Goal: Information Seeking & Learning: Learn about a topic

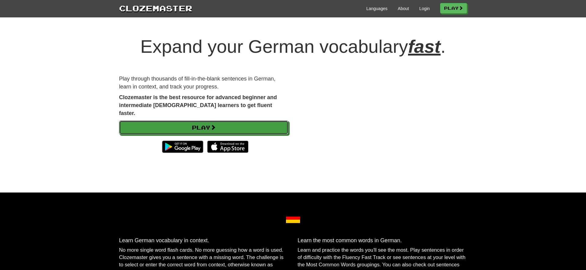
click at [249, 120] on link "Play" at bounding box center [203, 127] width 169 height 14
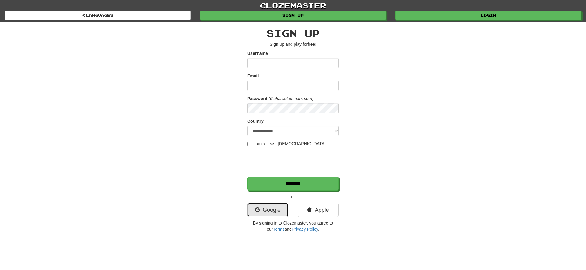
click at [284, 212] on link "Google" at bounding box center [267, 210] width 41 height 14
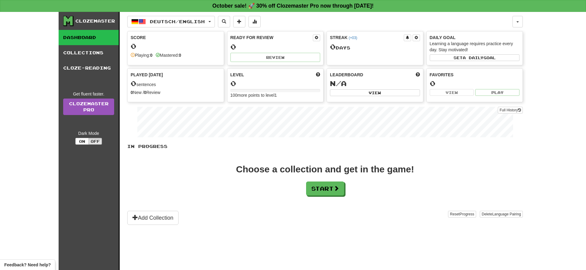
click at [331, 196] on div "In Progress Choose a collection and get in the game! Start Add Collection Reset…" at bounding box center [324, 183] width 395 height 81
click at [330, 194] on button "Start" at bounding box center [325, 189] width 38 height 14
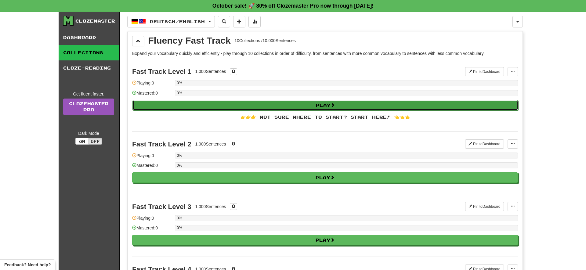
click at [253, 103] on button "Play" at bounding box center [324, 105] width 385 height 10
select select "**"
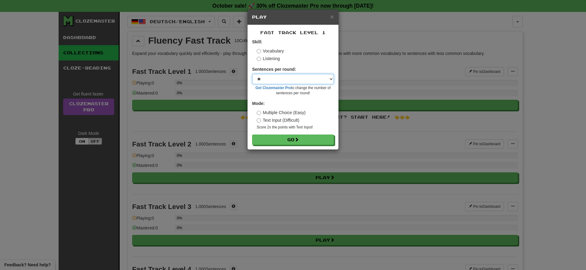
click at [252, 74] on select "* ** ** ** ** ** *** ********" at bounding box center [293, 79] width 82 height 10
click at [271, 79] on select "* ** ** ** ** ** *** ********" at bounding box center [293, 79] width 82 height 10
click at [287, 139] on button "Go" at bounding box center [293, 140] width 82 height 10
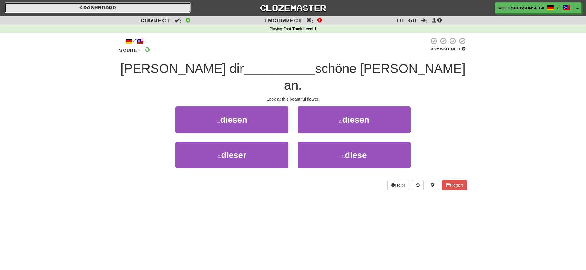
click at [122, 9] on link "Dashboard" at bounding box center [98, 7] width 186 height 10
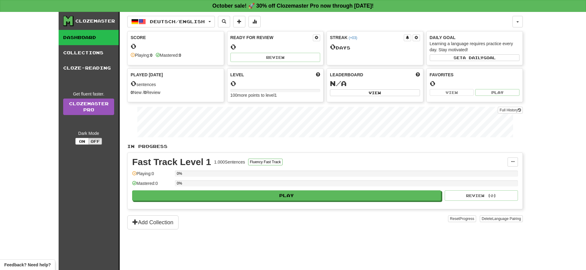
click at [289, 203] on div "Fast Track Level 1 1.000 Sentences Fluency Fast Track Manage Sentences Unpin fr…" at bounding box center [324, 181] width 395 height 56
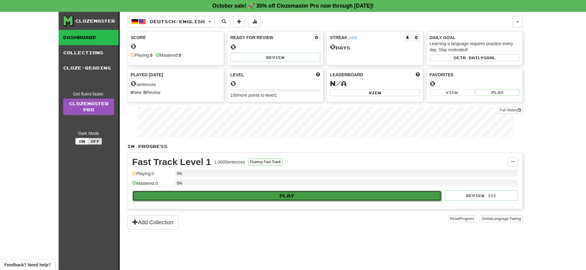
click at [289, 195] on button "Play" at bounding box center [286, 196] width 309 height 10
select select "**"
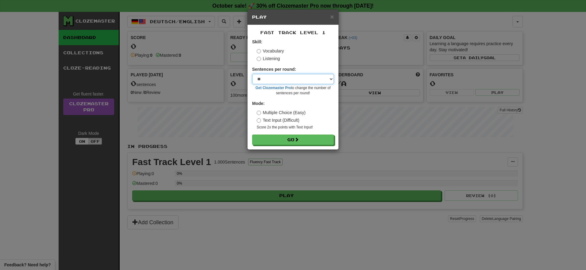
click at [252, 74] on select "* ** ** ** ** ** *** ********" at bounding box center [293, 79] width 82 height 10
click at [281, 80] on select "* ** ** ** ** ** *** ********" at bounding box center [293, 79] width 82 height 10
click at [281, 140] on button "Go" at bounding box center [293, 140] width 82 height 10
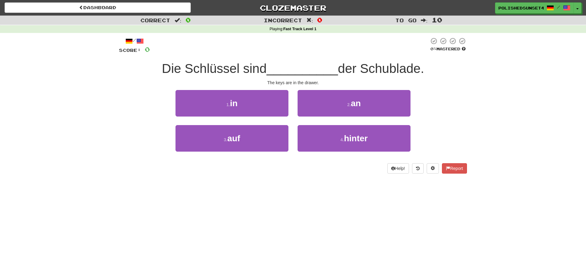
click at [189, 70] on span "Die Schlüssel sind" at bounding box center [214, 68] width 105 height 14
click at [271, 181] on div "/ Score: 0 0 % Mastered Die Schlüssel sind __________ der Schublade. The keys a…" at bounding box center [293, 107] width 348 height 149
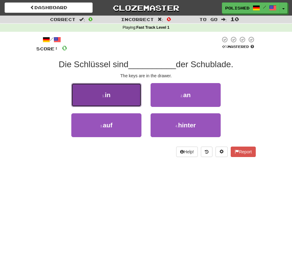
click at [117, 99] on button "1 . in" at bounding box center [106, 95] width 70 height 24
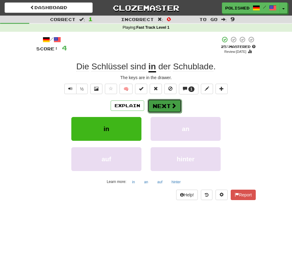
click at [160, 105] on button "Next" at bounding box center [165, 106] width 34 height 14
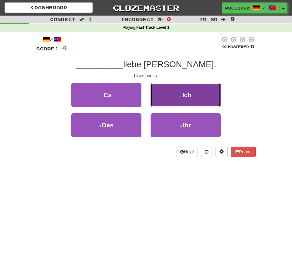
click at [172, 94] on button "2 . Ich" at bounding box center [186, 95] width 70 height 24
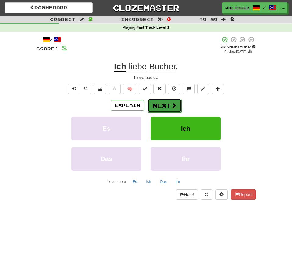
click at [176, 107] on button "Next" at bounding box center [165, 106] width 34 height 14
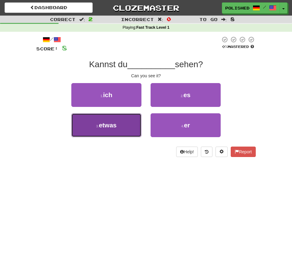
click at [120, 128] on button "3 . etwas" at bounding box center [106, 125] width 70 height 24
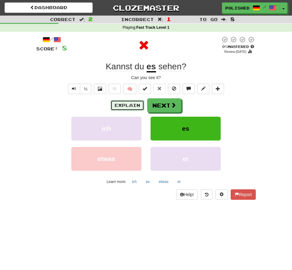
click at [135, 105] on button "Explain" at bounding box center [128, 105] width 34 height 10
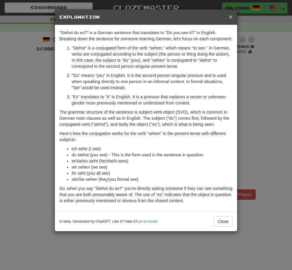
click at [231, 18] on span "×" at bounding box center [231, 16] width 4 height 7
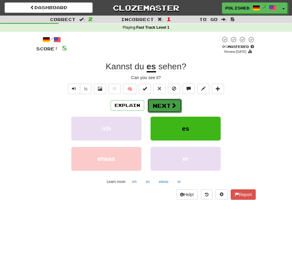
click at [177, 110] on button "Next" at bounding box center [165, 106] width 34 height 14
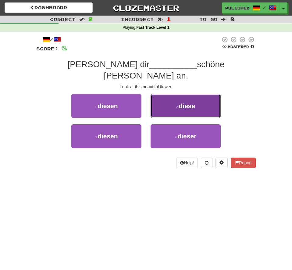
click at [197, 96] on button "2 . diese" at bounding box center [186, 106] width 70 height 24
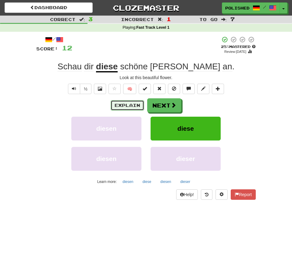
click at [134, 107] on button "Explain" at bounding box center [128, 105] width 34 height 10
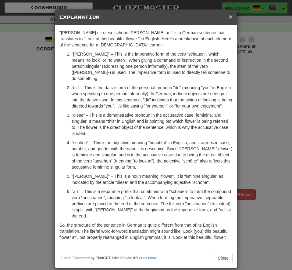
click at [232, 19] on span "×" at bounding box center [231, 16] width 4 height 7
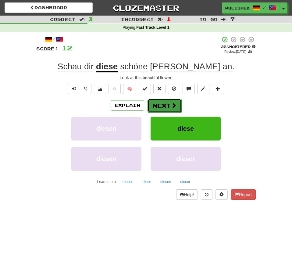
click at [163, 105] on button "Next" at bounding box center [165, 106] width 34 height 14
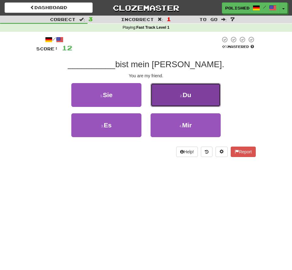
click at [160, 95] on button "2 . Du" at bounding box center [186, 95] width 70 height 24
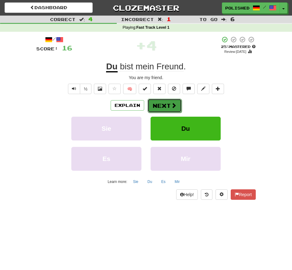
click at [170, 105] on button "Next" at bounding box center [165, 106] width 34 height 14
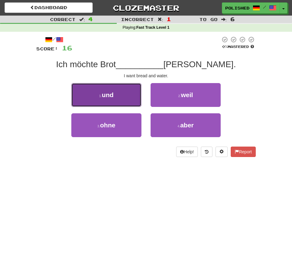
click at [132, 92] on button "1 . und" at bounding box center [106, 95] width 70 height 24
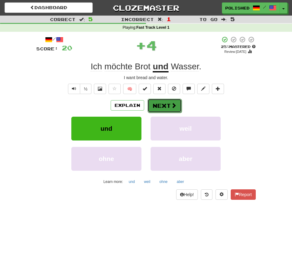
click at [163, 104] on button "Next" at bounding box center [165, 106] width 34 height 14
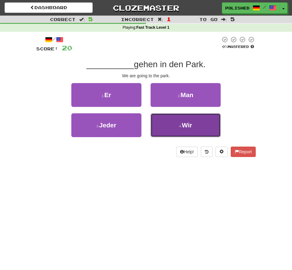
click at [188, 128] on span "Wir" at bounding box center [187, 124] width 10 height 7
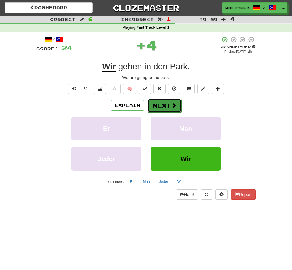
click at [172, 99] on button "Next" at bounding box center [165, 106] width 34 height 14
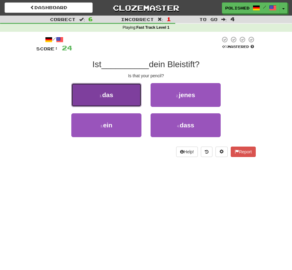
click at [121, 90] on button "1 . das" at bounding box center [106, 95] width 70 height 24
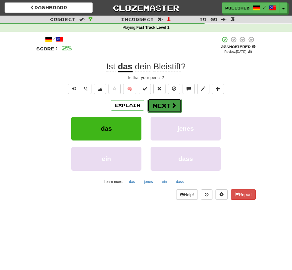
click at [167, 108] on button "Next" at bounding box center [165, 106] width 34 height 14
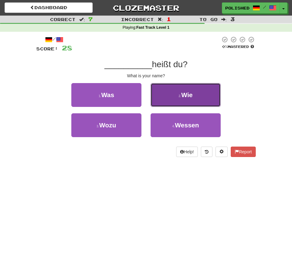
click at [173, 98] on button "2 . Wie" at bounding box center [186, 95] width 70 height 24
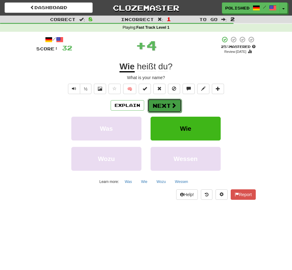
click at [171, 105] on span at bounding box center [173, 104] width 5 height 5
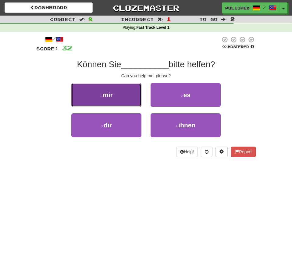
click at [119, 95] on button "1 . mir" at bounding box center [106, 95] width 70 height 24
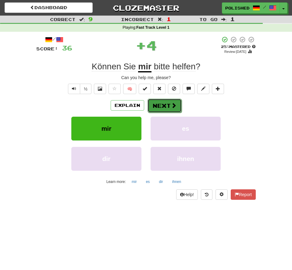
click at [160, 102] on button "Next" at bounding box center [165, 106] width 34 height 14
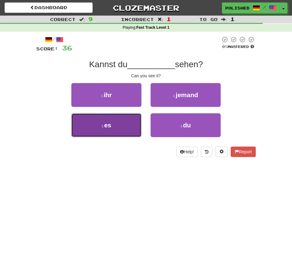
click at [117, 125] on button "3 . es" at bounding box center [106, 125] width 70 height 24
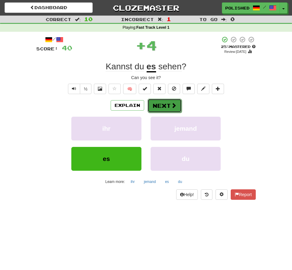
click at [166, 109] on button "Next" at bounding box center [165, 106] width 34 height 14
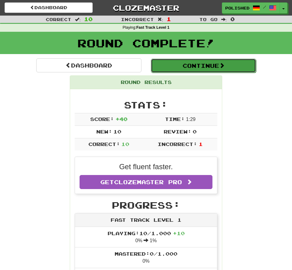
click at [176, 70] on button "Continue" at bounding box center [203, 66] width 105 height 14
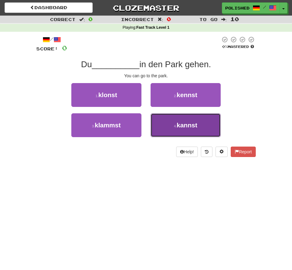
click at [174, 128] on small "4 ." at bounding box center [175, 126] width 3 height 4
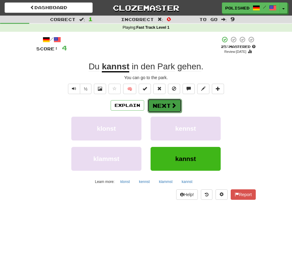
click at [167, 105] on button "Next" at bounding box center [165, 106] width 34 height 14
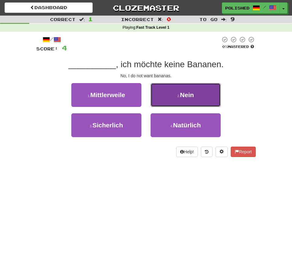
click at [172, 97] on button "2 . Nein" at bounding box center [186, 95] width 70 height 24
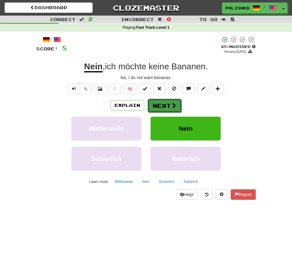
click at [167, 103] on button "Next" at bounding box center [165, 106] width 34 height 14
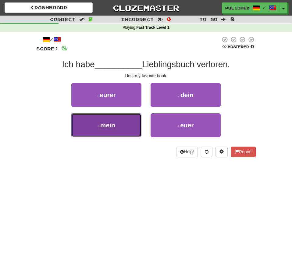
click at [113, 129] on button "3 . mein" at bounding box center [106, 125] width 70 height 24
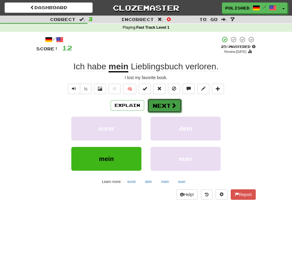
click at [154, 107] on button "Next" at bounding box center [165, 106] width 34 height 14
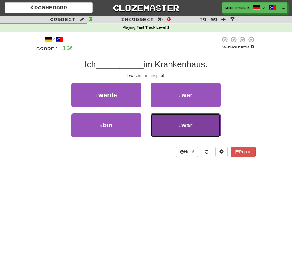
click at [178, 127] on button "4 . war" at bounding box center [186, 125] width 70 height 24
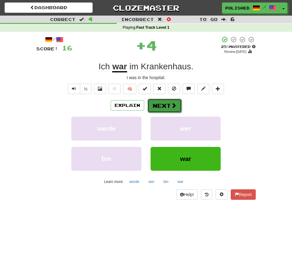
click at [167, 102] on button "Next" at bounding box center [165, 106] width 34 height 14
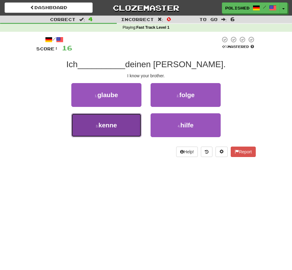
click at [105, 129] on button "3 . [GEOGRAPHIC_DATA]" at bounding box center [106, 125] width 70 height 24
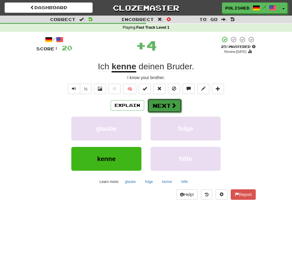
click at [170, 109] on button "Next" at bounding box center [165, 106] width 34 height 14
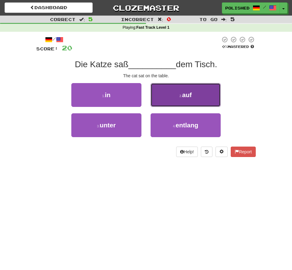
click at [206, 95] on button "2 . auf" at bounding box center [186, 95] width 70 height 24
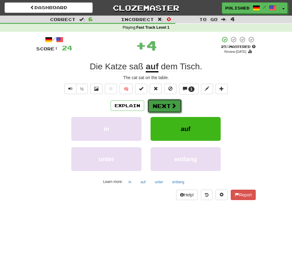
click at [173, 107] on span at bounding box center [173, 105] width 5 height 5
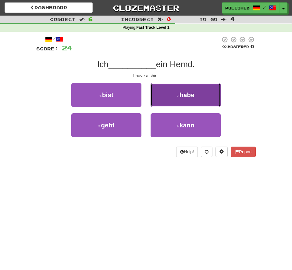
click at [177, 94] on small "2 ." at bounding box center [178, 96] width 3 height 4
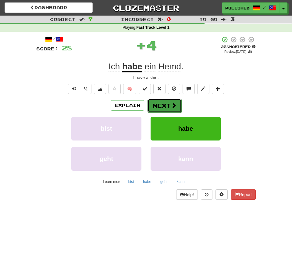
click at [163, 107] on button "Next" at bounding box center [165, 106] width 34 height 14
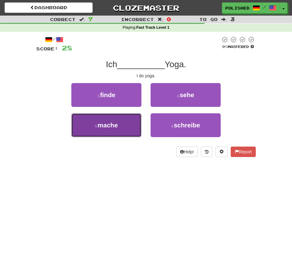
click at [127, 128] on button "3 . mache" at bounding box center [106, 125] width 70 height 24
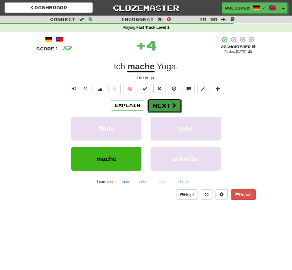
click at [169, 106] on button "Next" at bounding box center [165, 106] width 34 height 14
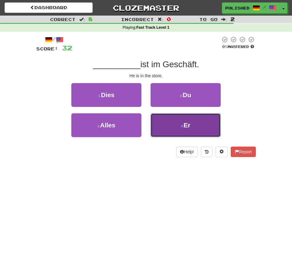
click at [183, 119] on button "4 . Er" at bounding box center [186, 125] width 70 height 24
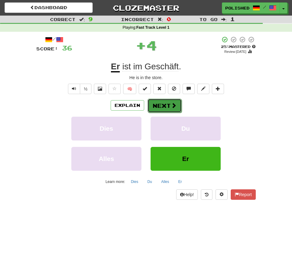
click at [164, 104] on button "Next" at bounding box center [165, 106] width 34 height 14
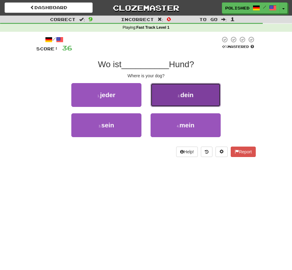
click at [184, 90] on button "2 . dein" at bounding box center [186, 95] width 70 height 24
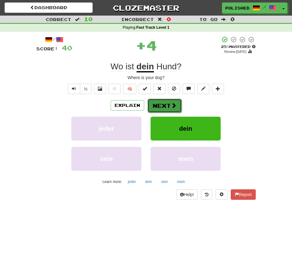
click at [165, 108] on button "Next" at bounding box center [165, 106] width 34 height 14
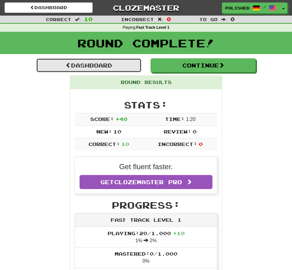
click at [130, 66] on link "Dashboard" at bounding box center [88, 65] width 105 height 14
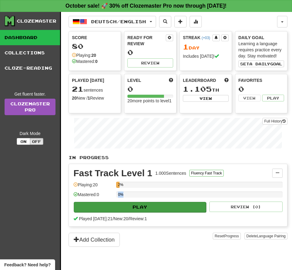
drag, startPoint x: 167, startPoint y: 196, endPoint x: 164, endPoint y: 204, distance: 7.9
click at [165, 197] on div "0%" at bounding box center [199, 194] width 167 height 6
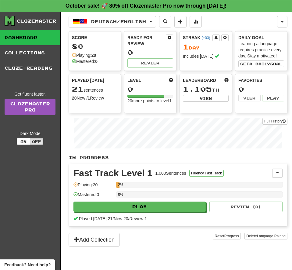
click at [165, 220] on div "Played today: 21 / New: 20 / Review: 1" at bounding box center [177, 218] width 209 height 6
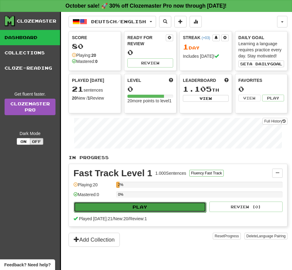
click at [169, 204] on button "Play" at bounding box center [140, 207] width 132 height 10
select select "**"
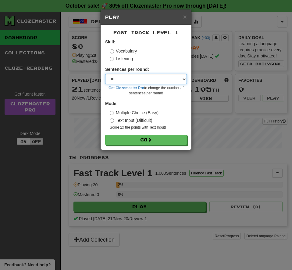
click at [105, 74] on select "* ** ** ** ** ** *** ********" at bounding box center [146, 79] width 82 height 10
click at [191, 15] on div "× Play" at bounding box center [146, 17] width 91 height 16
click at [185, 16] on span "×" at bounding box center [185, 16] width 4 height 7
